Goal: Transaction & Acquisition: Download file/media

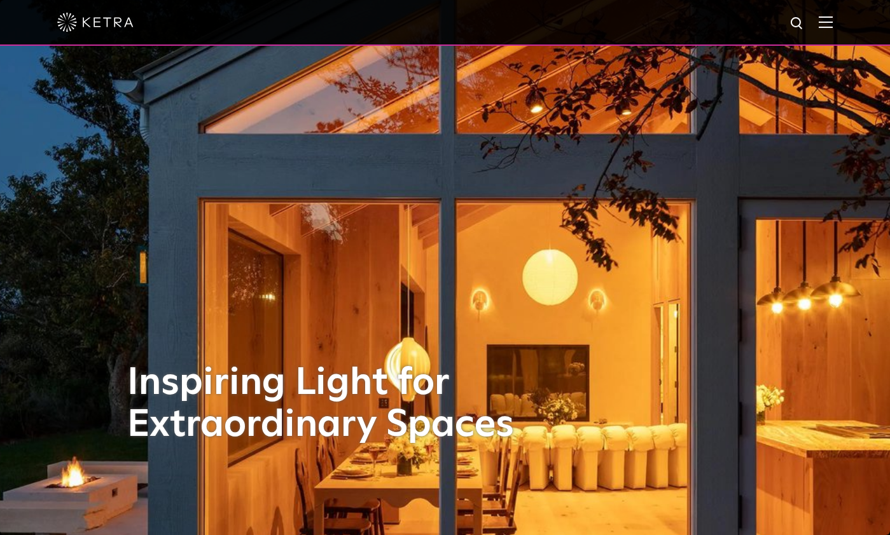
click at [832, 28] on img at bounding box center [825, 22] width 14 height 12
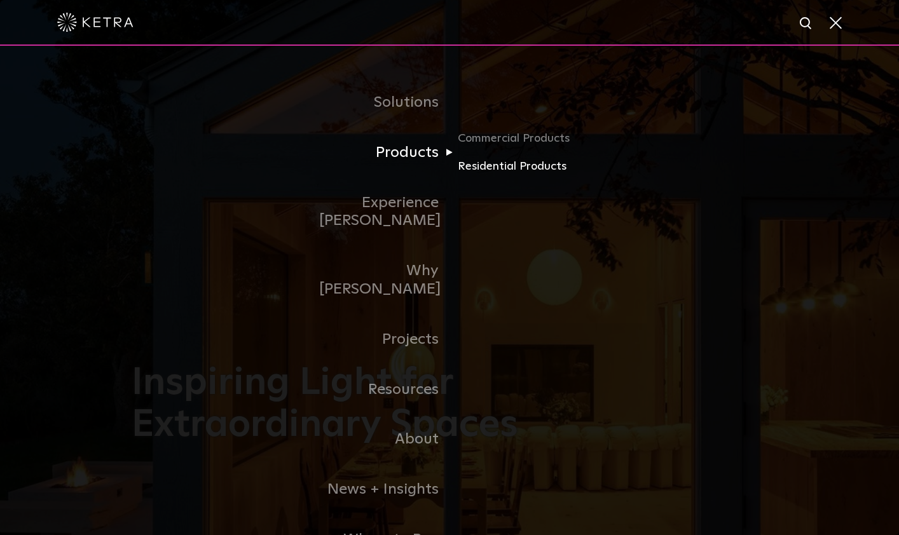
click at [489, 169] on link "Residential Products" at bounding box center [519, 167] width 122 height 18
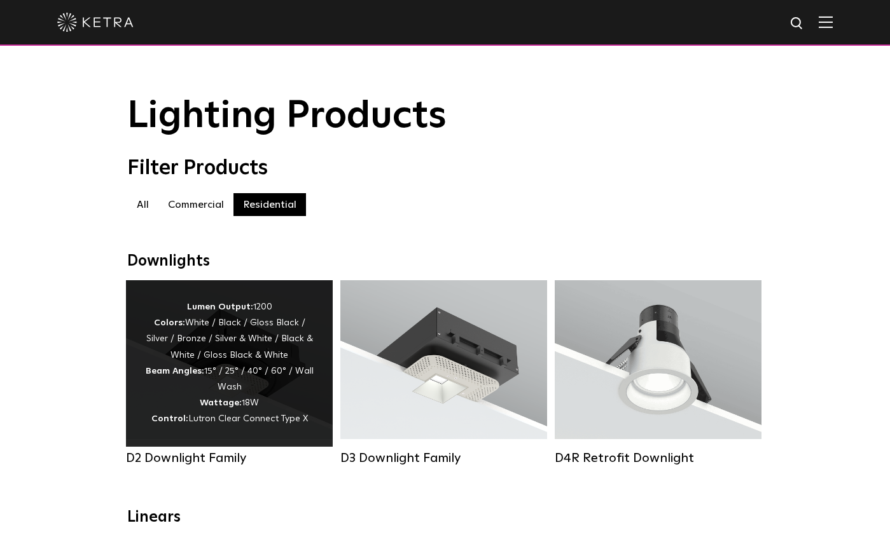
click at [216, 424] on span "Lutron Clear Connect Type X" at bounding box center [248, 419] width 120 height 9
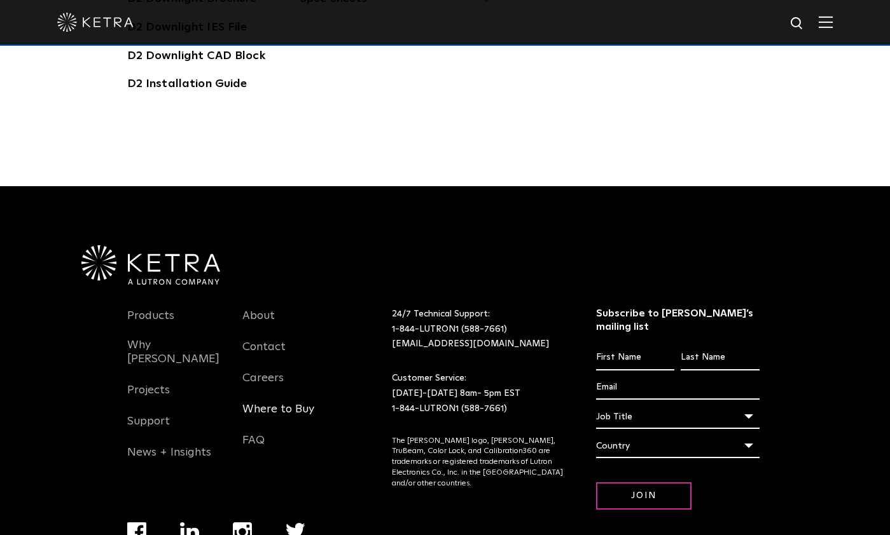
scroll to position [3646, 0]
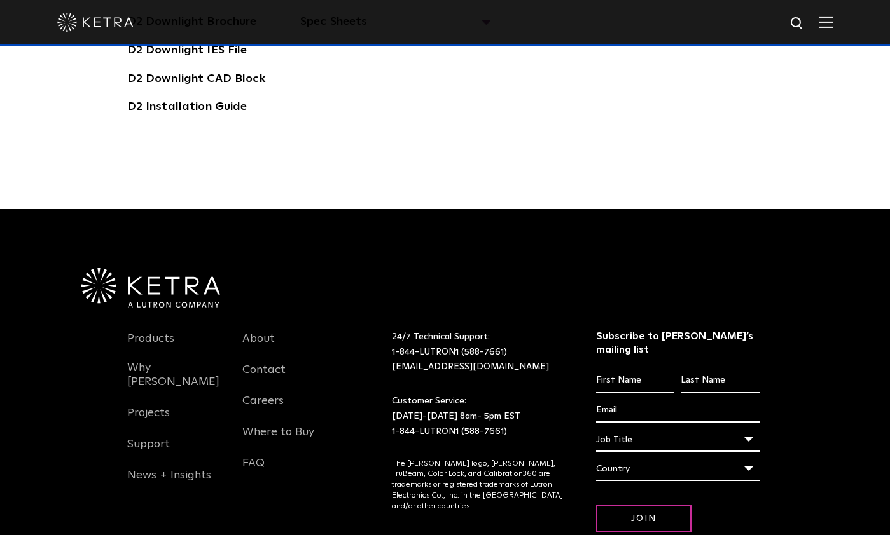
drag, startPoint x: 324, startPoint y: 407, endPoint x: 125, endPoint y: 455, distance: 204.8
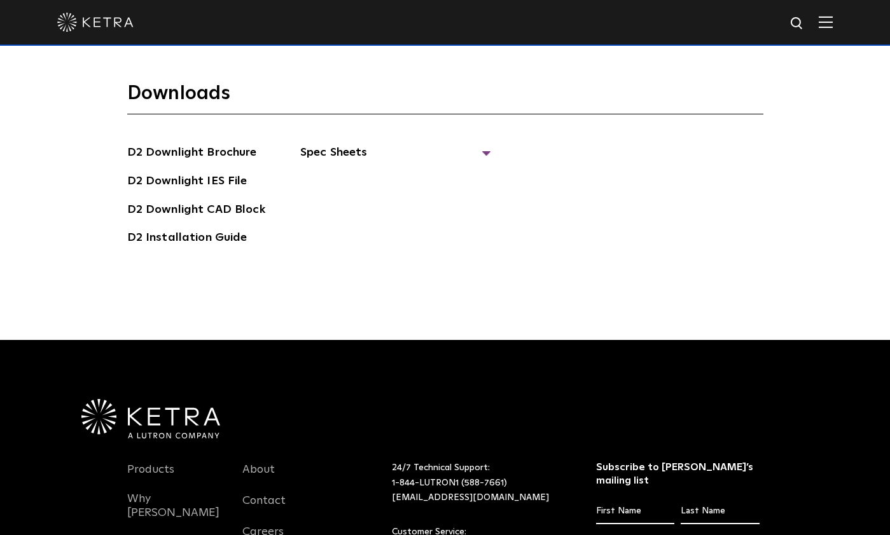
scroll to position [3455, 0]
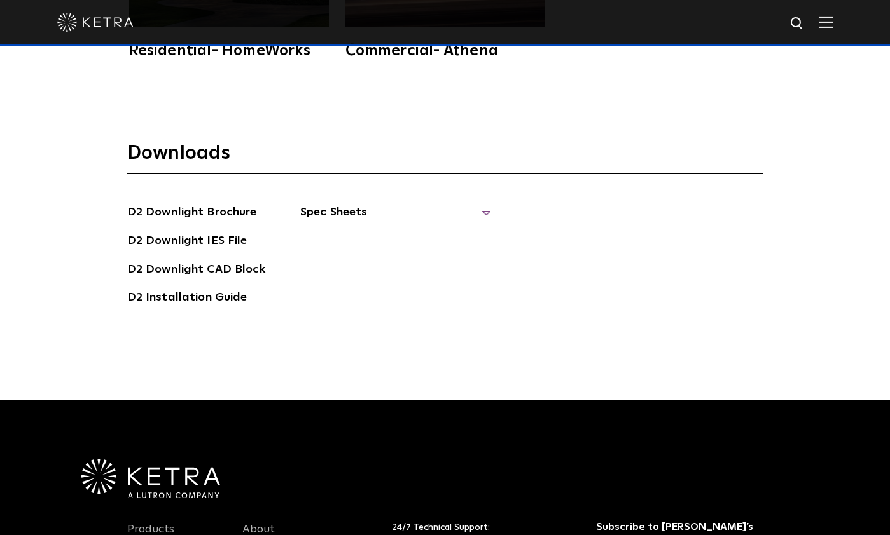
click at [482, 203] on span "Spec Sheets" at bounding box center [395, 217] width 191 height 28
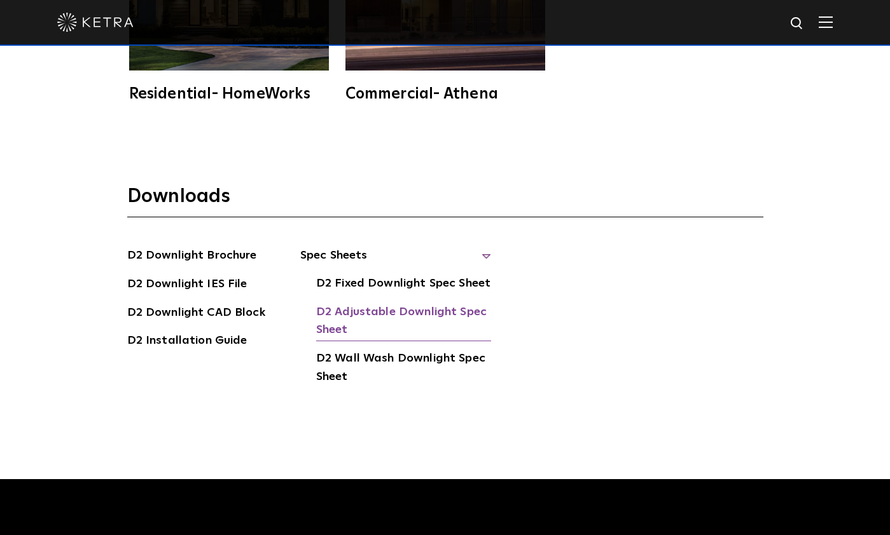
scroll to position [3391, 0]
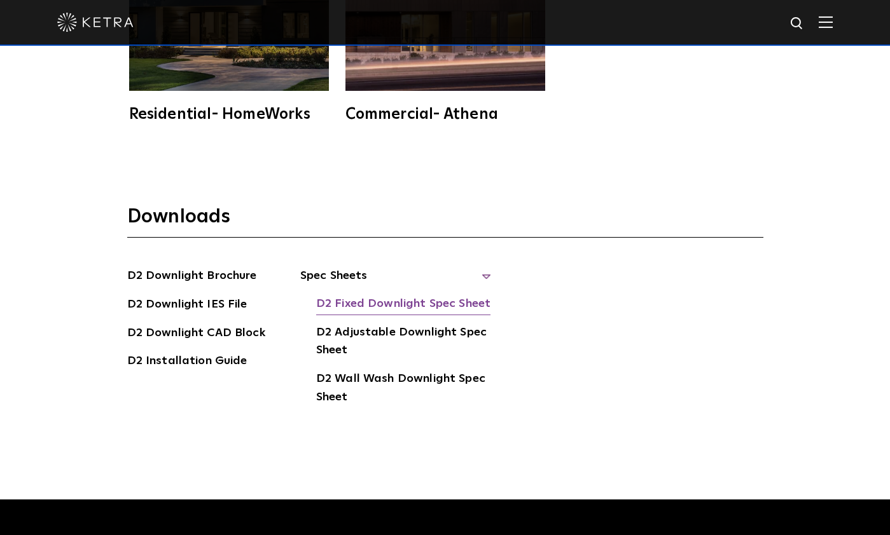
click at [390, 295] on link "D2 Fixed Downlight Spec Sheet" at bounding box center [403, 305] width 174 height 20
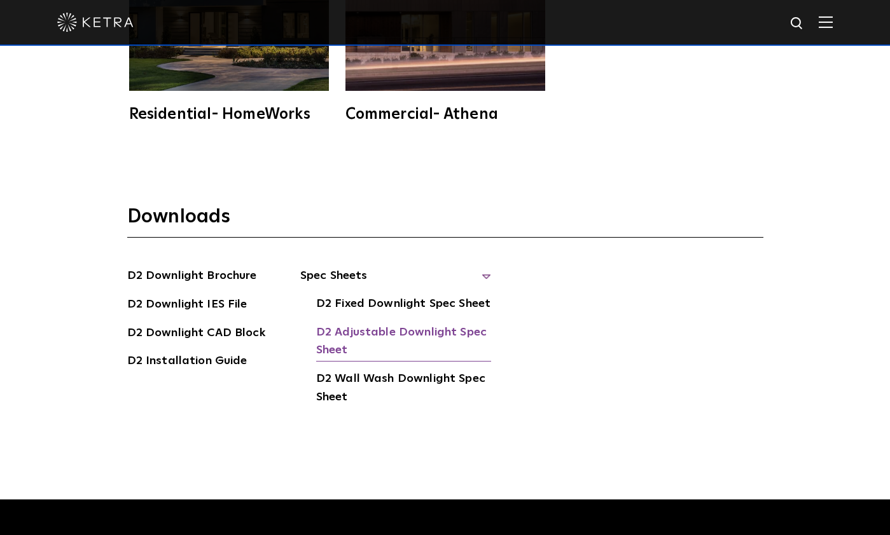
click at [383, 324] on link "D2 Adjustable Downlight Spec Sheet" at bounding box center [403, 343] width 175 height 39
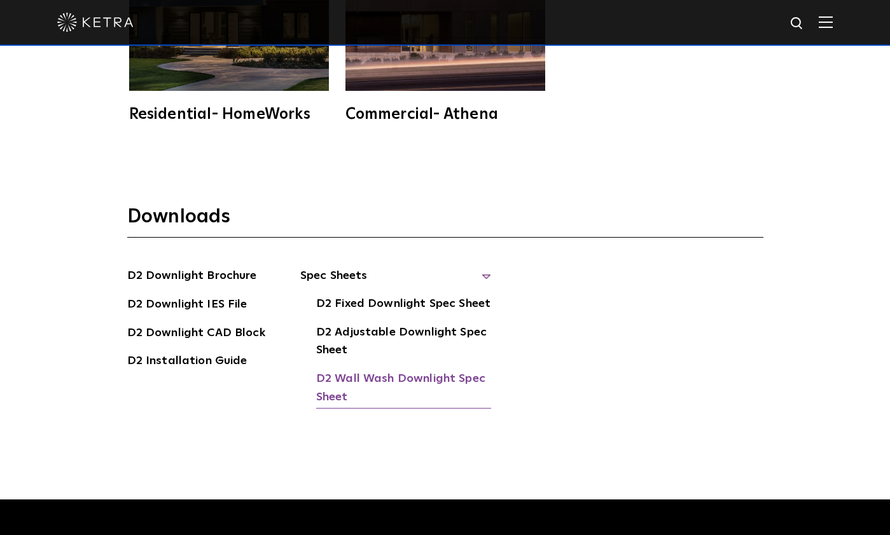
click at [357, 370] on link "D2 Wall Wash Downlight Spec Sheet" at bounding box center [403, 389] width 175 height 39
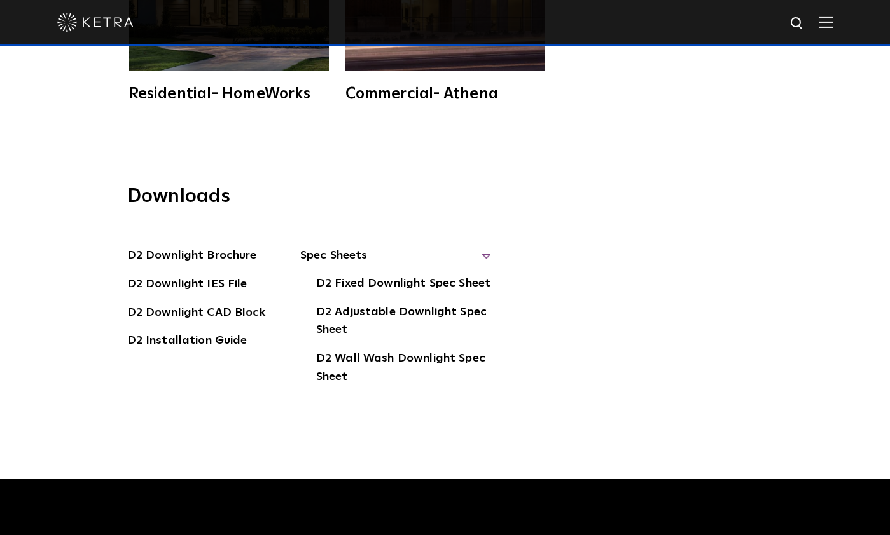
scroll to position [3455, 0]
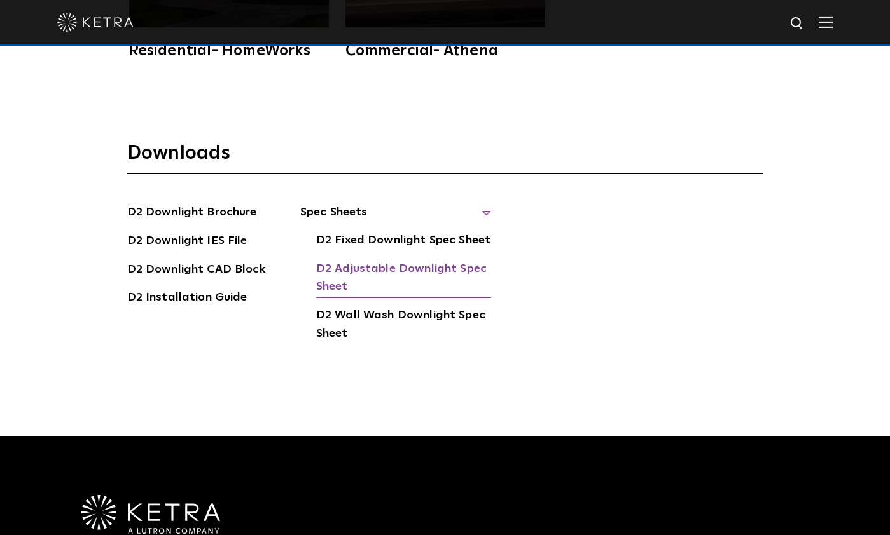
click at [425, 260] on link "D2 Adjustable Downlight Spec Sheet" at bounding box center [403, 279] width 175 height 39
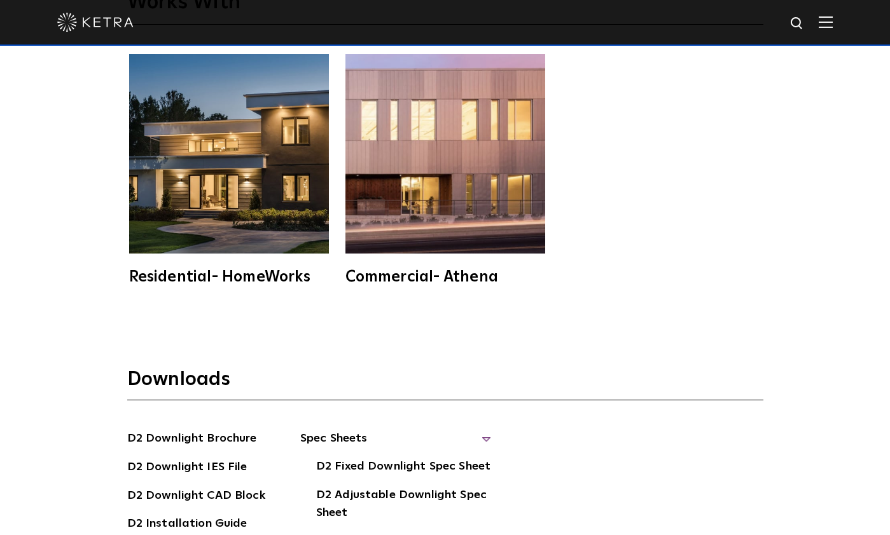
scroll to position [3073, 0]
